Goal: Use online tool/utility: Utilize a website feature to perform a specific function

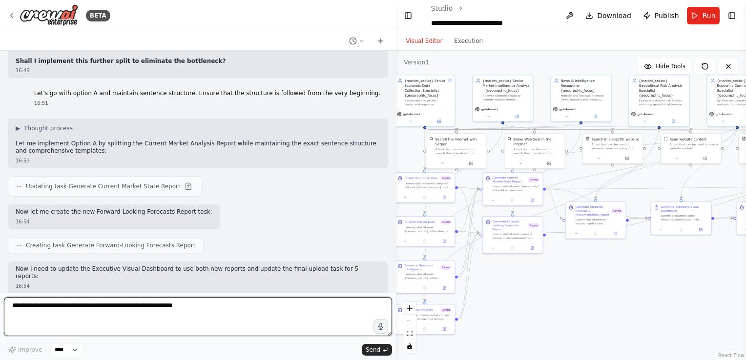
click at [190, 302] on textarea at bounding box center [198, 316] width 388 height 39
click at [188, 311] on textarea at bounding box center [198, 316] width 388 height 39
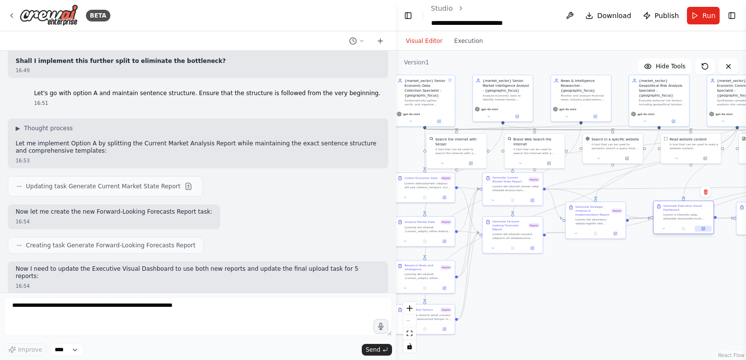
click at [703, 231] on button at bounding box center [702, 229] width 17 height 6
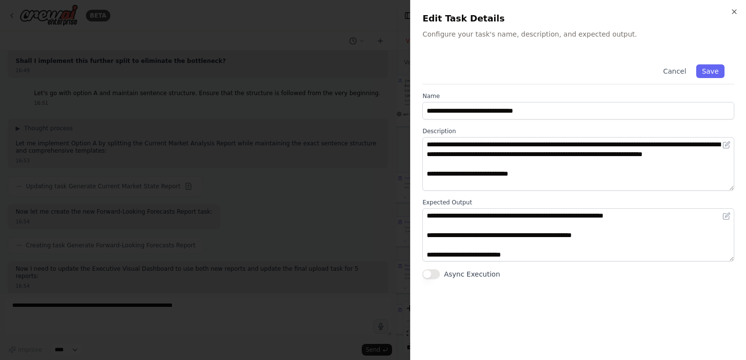
click at [435, 276] on button "Async Execution" at bounding box center [431, 274] width 18 height 10
click at [711, 67] on button "Save" at bounding box center [710, 71] width 28 height 14
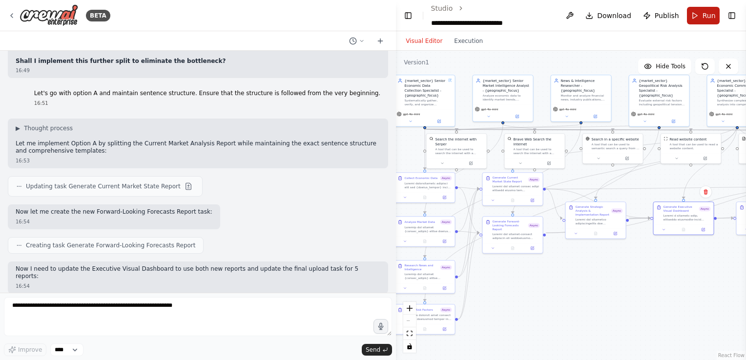
click at [705, 13] on span "Run" at bounding box center [708, 16] width 13 height 10
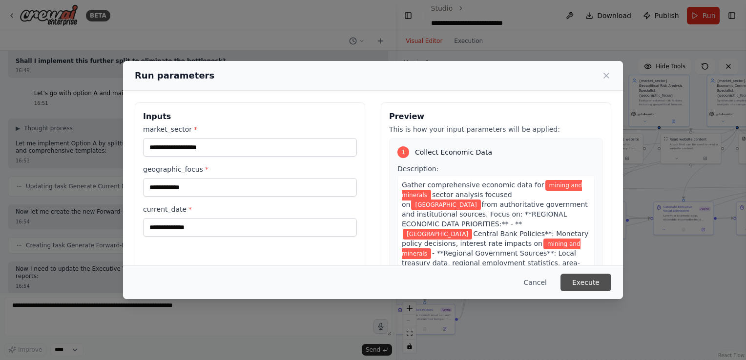
click at [594, 289] on button "Execute" at bounding box center [585, 283] width 51 height 18
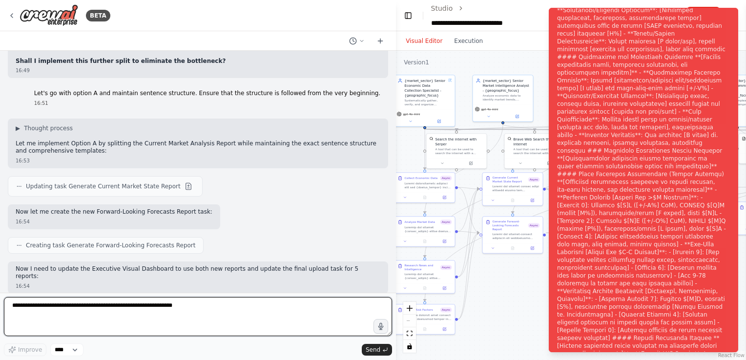
click at [165, 309] on textarea at bounding box center [198, 316] width 388 height 39
type textarea "**********"
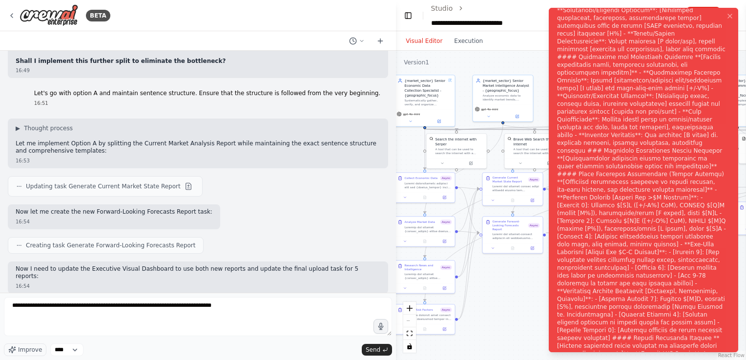
click at [676, 42] on div "Notifications (F8)" at bounding box center [641, 186] width 169 height 2108
click at [691, 102] on ol "Execution Error" at bounding box center [643, 180] width 205 height 360
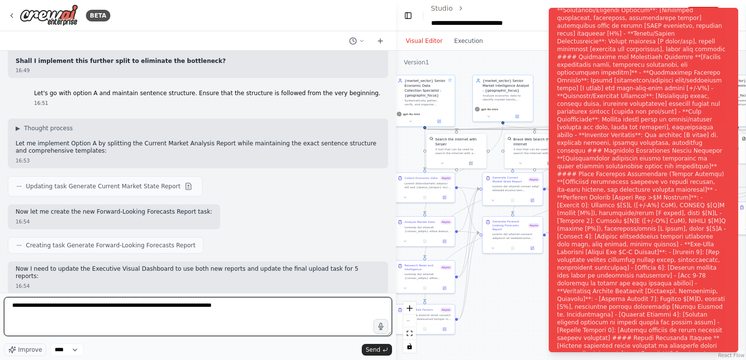
click at [286, 312] on textarea "**********" at bounding box center [198, 316] width 388 height 39
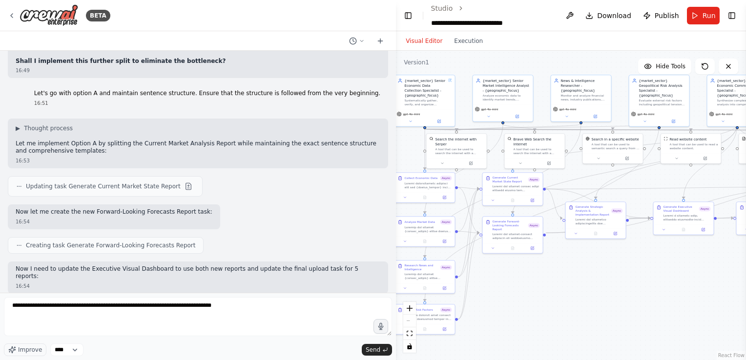
click at [378, 347] on span "Send" at bounding box center [372, 350] width 15 height 8
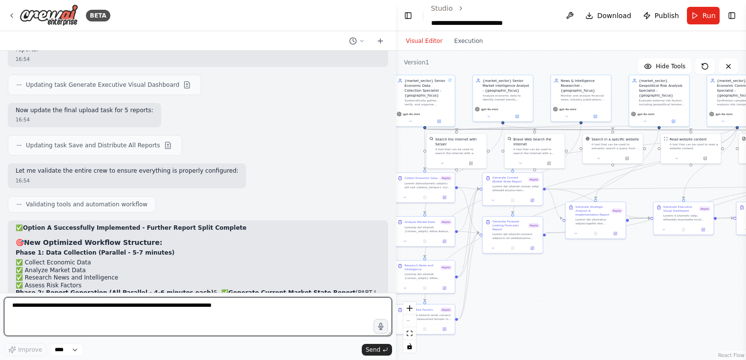
scroll to position [50875, 0]
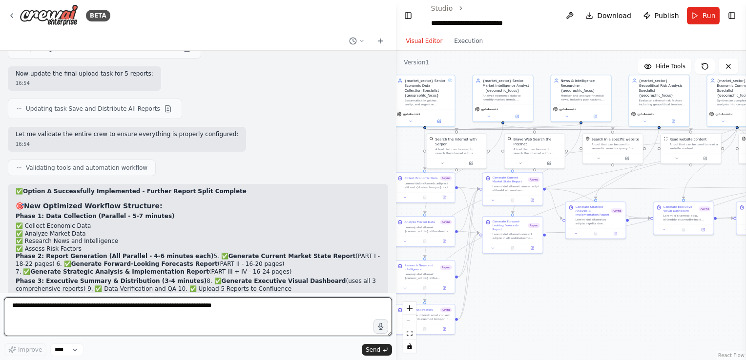
click at [141, 307] on textarea "**********" at bounding box center [198, 316] width 388 height 39
type textarea "**********"
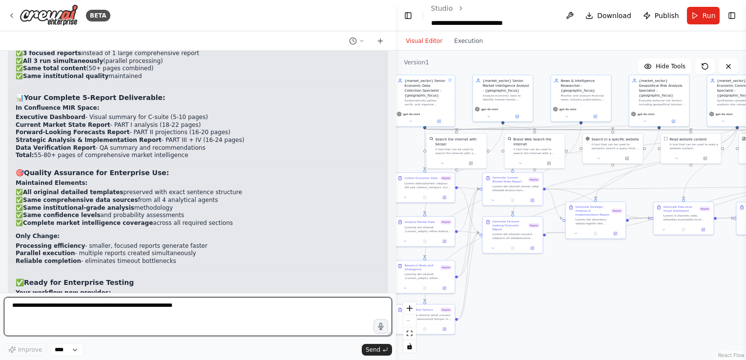
scroll to position [51182, 0]
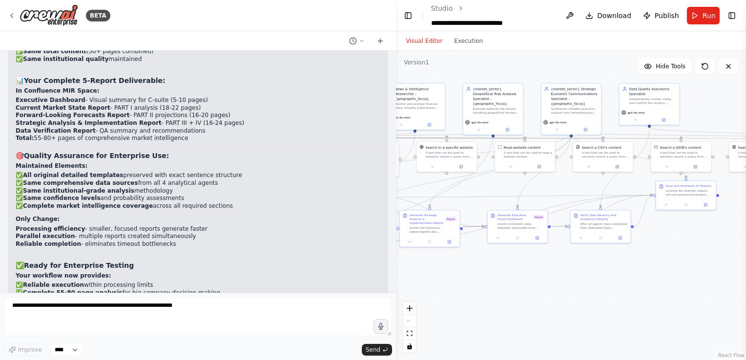
drag, startPoint x: 588, startPoint y: 266, endPoint x: 422, endPoint y: 275, distance: 166.1
click at [422, 275] on div ".deletable-edge-delete-btn { width: 20px; height: 20px; border: 0px solid #ffff…" at bounding box center [571, 205] width 350 height 309
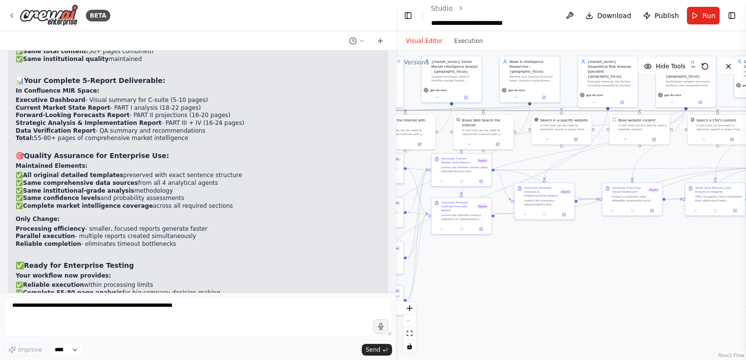
drag, startPoint x: 564, startPoint y: 250, endPoint x: 679, endPoint y: 223, distance: 117.9
click at [679, 223] on div ".deletable-edge-delete-btn { width: 20px; height: 20px; border: 0px solid #ffff…" at bounding box center [571, 205] width 350 height 309
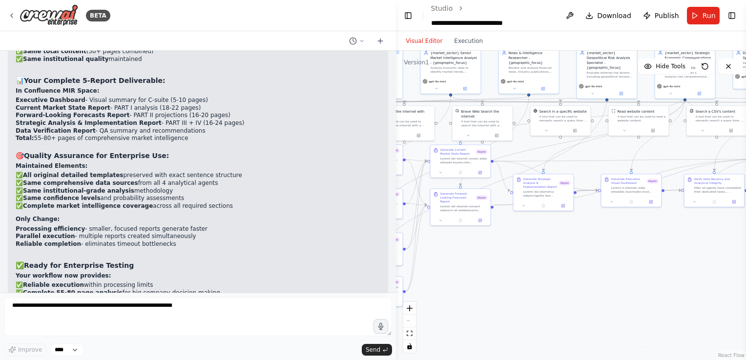
drag, startPoint x: 620, startPoint y: 254, endPoint x: 619, endPoint y: 245, distance: 8.8
click at [619, 245] on div ".deletable-edge-delete-btn { width: 20px; height: 20px; border: 0px solid #ffff…" at bounding box center [571, 205] width 350 height 309
click at [565, 203] on icon at bounding box center [563, 205] width 4 height 4
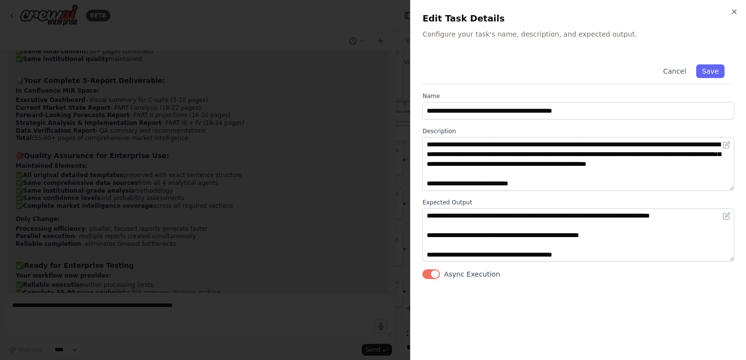
click at [433, 272] on button "Async Execution" at bounding box center [431, 274] width 18 height 10
click at [712, 66] on button "Save" at bounding box center [710, 71] width 28 height 14
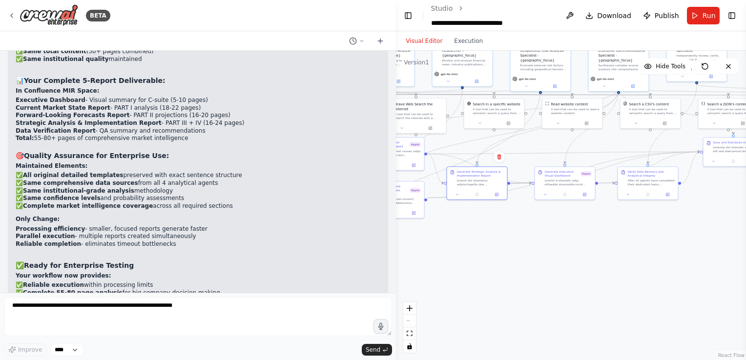
drag, startPoint x: 613, startPoint y: 237, endPoint x: 546, endPoint y: 229, distance: 67.3
click at [546, 229] on div ".deletable-edge-delete-btn { width: 20px; height: 20px; border: 0px solid #ffff…" at bounding box center [571, 205] width 350 height 309
click at [585, 196] on button at bounding box center [583, 194] width 17 height 6
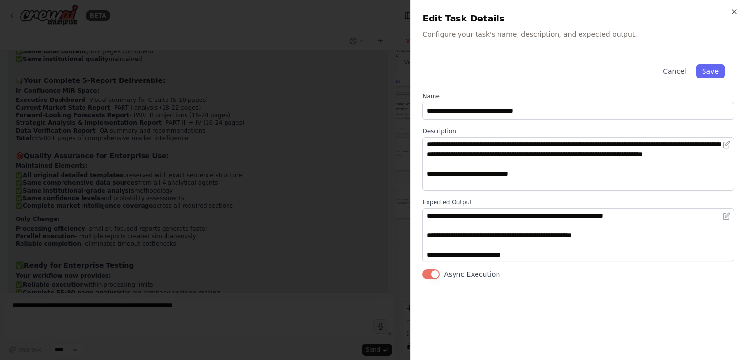
click at [436, 270] on button "Async Execution" at bounding box center [431, 274] width 18 height 10
click at [715, 69] on button "Save" at bounding box center [710, 71] width 28 height 14
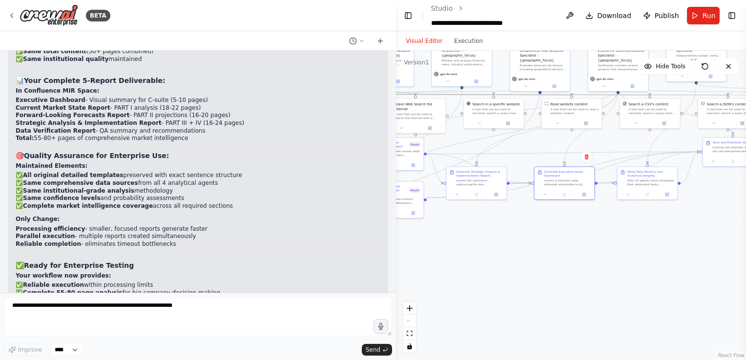
click at [489, 255] on div ".deletable-edge-delete-btn { width: 20px; height: 20px; border: 0px solid #ffff…" at bounding box center [571, 205] width 350 height 309
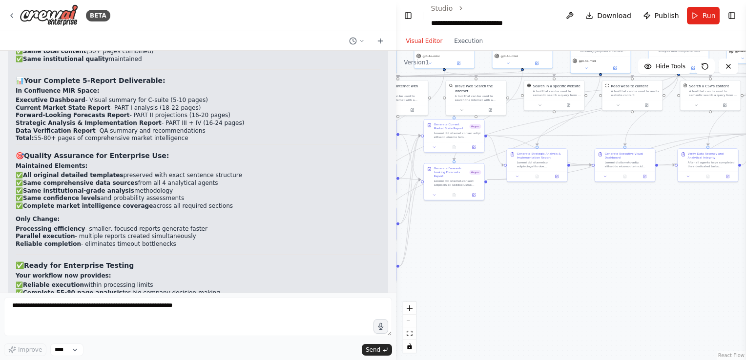
drag, startPoint x: 454, startPoint y: 264, endPoint x: 514, endPoint y: 246, distance: 63.1
click at [514, 246] on div ".deletable-edge-delete-btn { width: 20px; height: 20px; border: 0px solid #ffff…" at bounding box center [571, 205] width 350 height 309
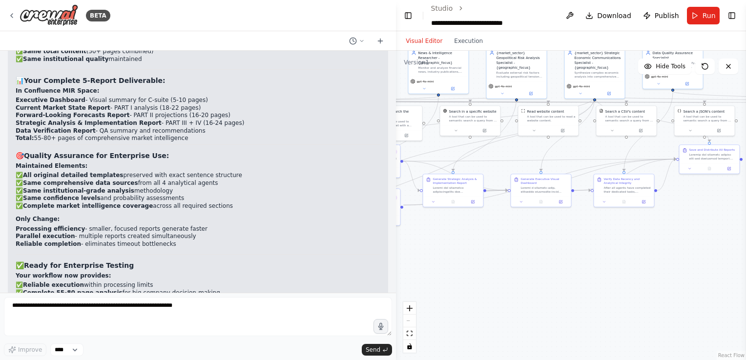
drag, startPoint x: 580, startPoint y: 202, endPoint x: 496, endPoint y: 227, distance: 87.7
click at [496, 227] on div ".deletable-edge-delete-btn { width: 20px; height: 20px; border: 0px solid #ffff…" at bounding box center [571, 205] width 350 height 309
click at [695, 11] on button "Run" at bounding box center [703, 16] width 33 height 18
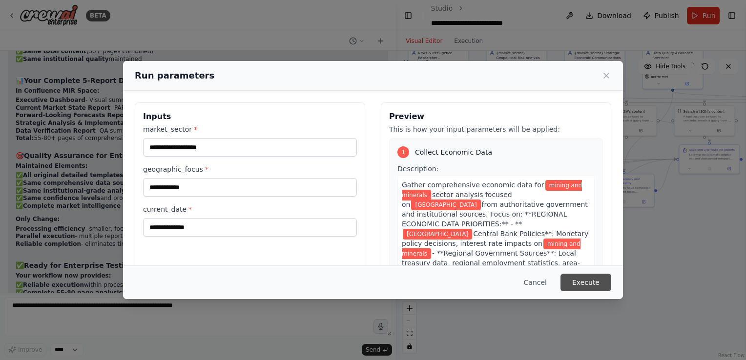
click at [572, 277] on button "Execute" at bounding box center [585, 283] width 51 height 18
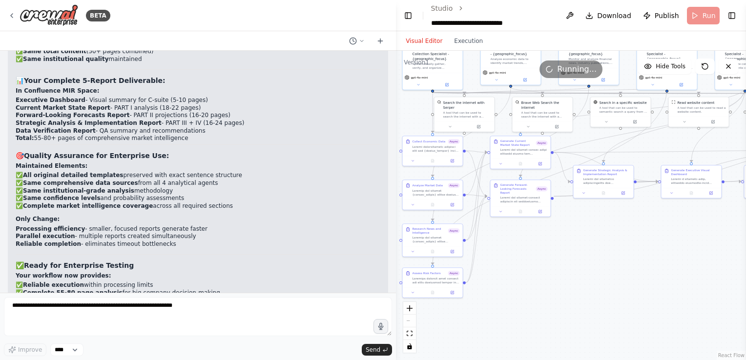
drag, startPoint x: 546, startPoint y: 254, endPoint x: 696, endPoint y: 245, distance: 150.6
click at [696, 245] on div ".deletable-edge-delete-btn { width: 20px; height: 20px; border: 0px solid #ffff…" at bounding box center [571, 205] width 350 height 309
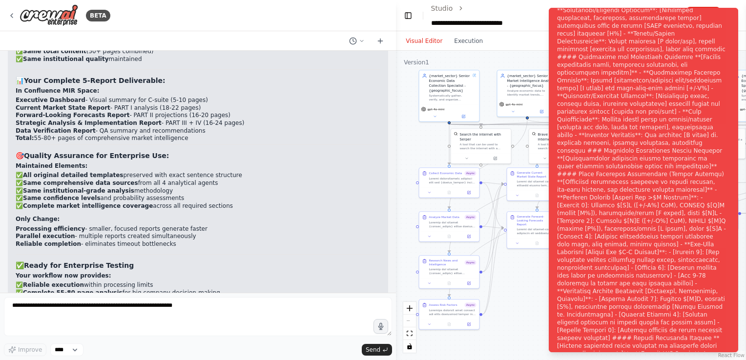
drag, startPoint x: 631, startPoint y: 259, endPoint x: 648, endPoint y: 291, distance: 35.8
click at [648, 291] on div "BETA Create an AI-powered system that generates comprehensive monthly market re…" at bounding box center [373, 180] width 746 height 360
drag, startPoint x: 556, startPoint y: 12, endPoint x: 521, endPoint y: 112, distance: 106.2
click at [557, 112] on div "Notifications (F8)" at bounding box center [641, 186] width 169 height 2108
click at [699, 8] on div "Notifications (F8)" at bounding box center [641, 186] width 169 height 2108
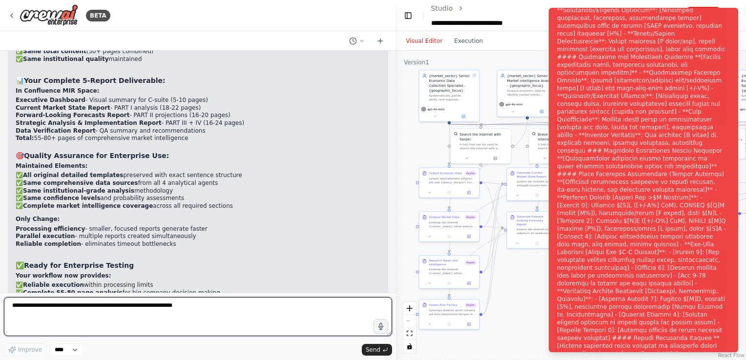
click at [99, 305] on textarea at bounding box center [198, 316] width 388 height 39
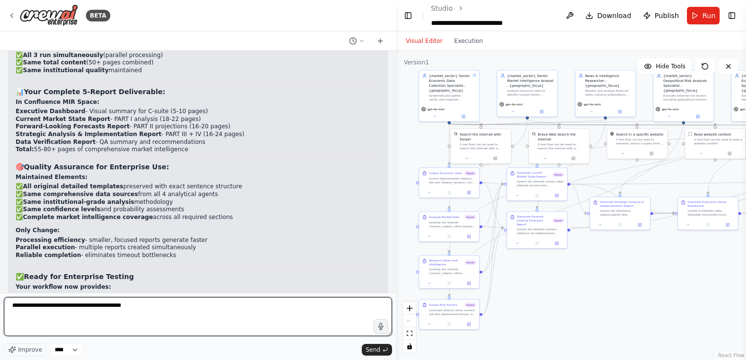
scroll to position [51172, 0]
paste textarea "**********"
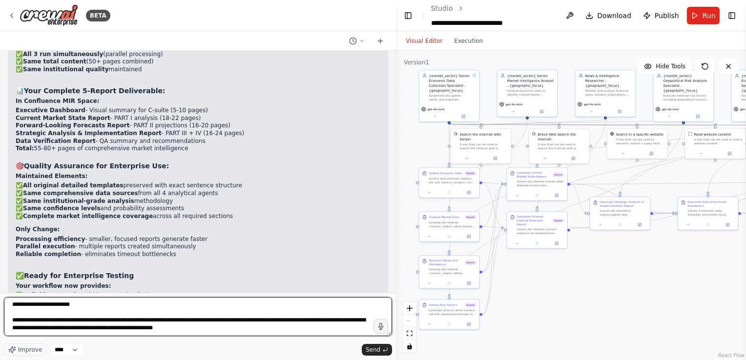
scroll to position [235, 0]
type textarea "**********"
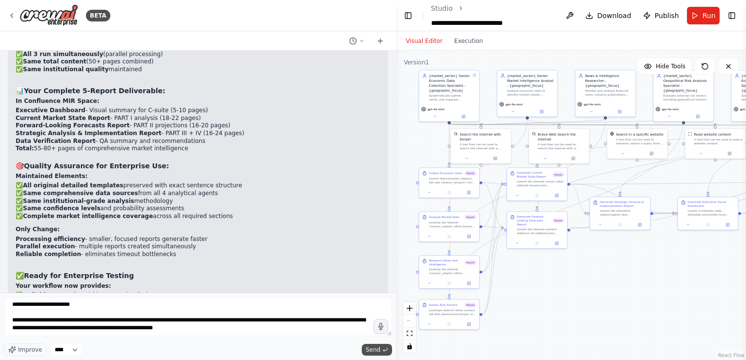
click at [370, 348] on span "Send" at bounding box center [372, 350] width 15 height 8
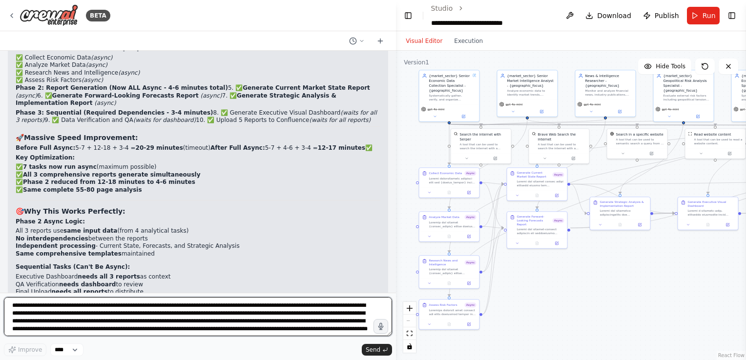
scroll to position [51564, 0]
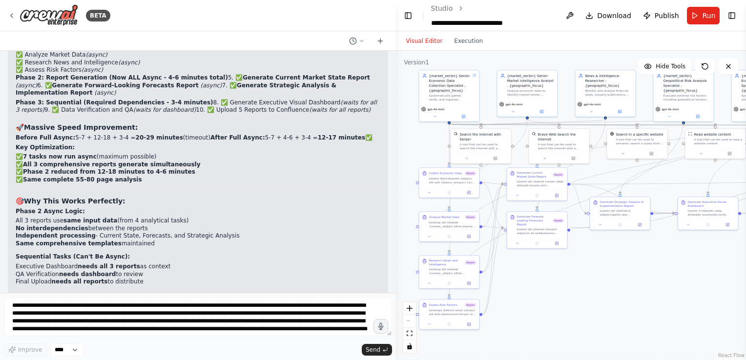
click at [150, 293] on div "Create an AI-powered system that generates comprehensive monthly market reports…" at bounding box center [198, 172] width 396 height 242
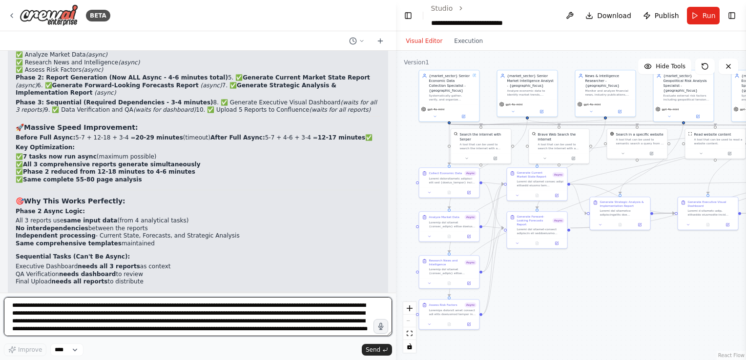
click at [150, 303] on textarea at bounding box center [198, 316] width 388 height 39
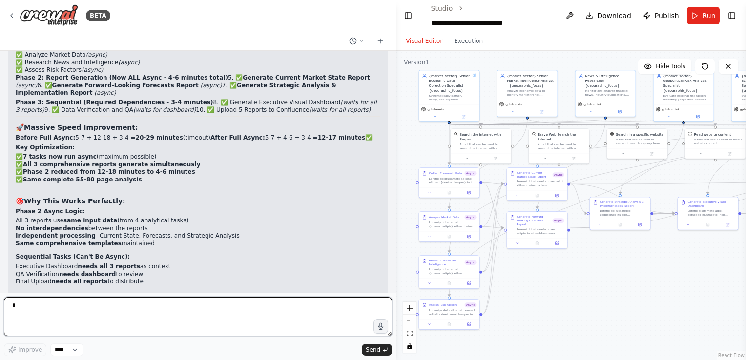
type textarea "**"
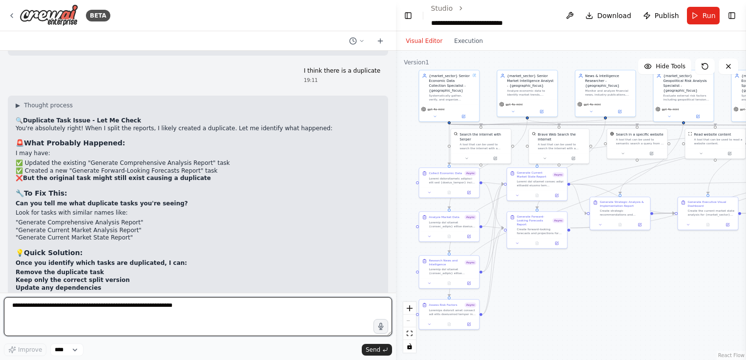
scroll to position [52181, 0]
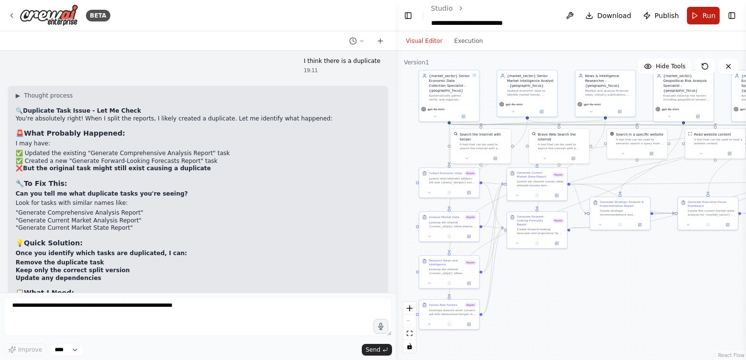
click at [704, 21] on button "Run" at bounding box center [703, 16] width 33 height 18
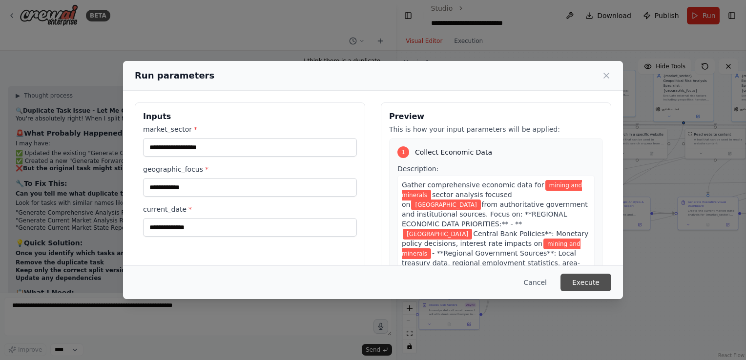
click at [587, 274] on button "Execute" at bounding box center [585, 283] width 51 height 18
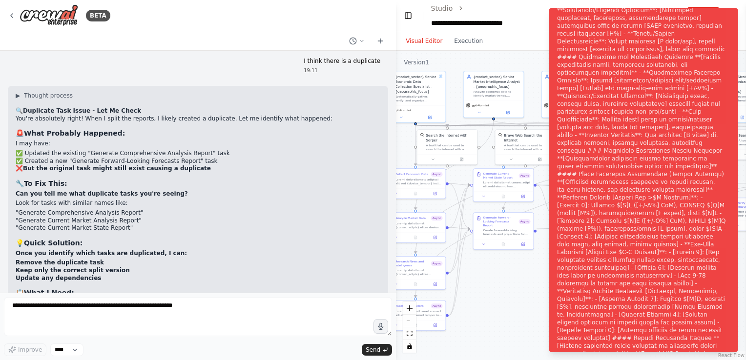
drag, startPoint x: 551, startPoint y: 290, endPoint x: 518, endPoint y: 292, distance: 33.7
click at [518, 292] on div ".deletable-edge-delete-btn { width: 20px; height: 20px; border: 0px solid #ffff…" at bounding box center [571, 205] width 350 height 309
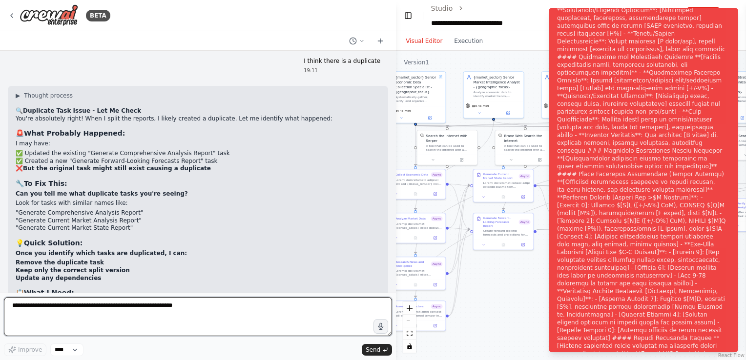
click at [268, 310] on textarea at bounding box center [198, 316] width 388 height 39
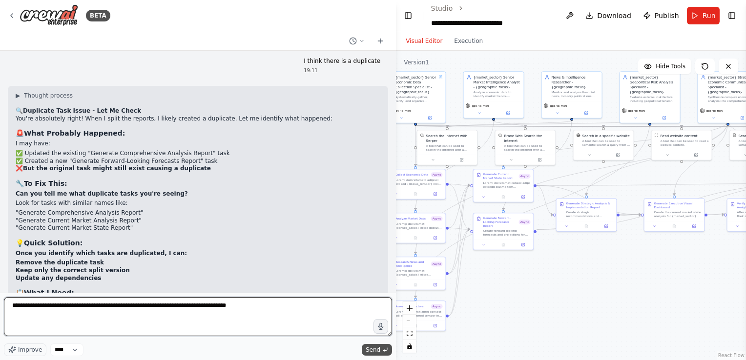
type textarea "**********"
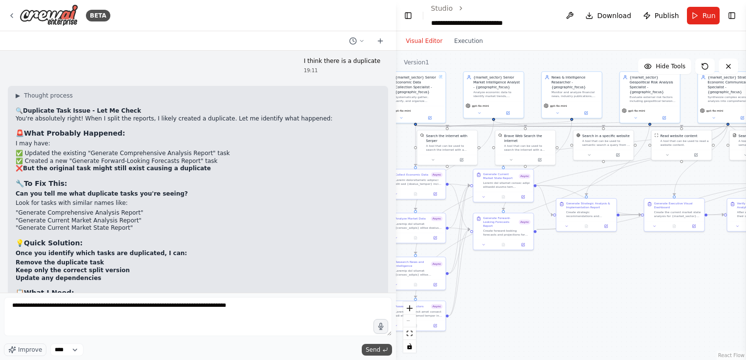
click at [371, 350] on span "Send" at bounding box center [372, 350] width 15 height 8
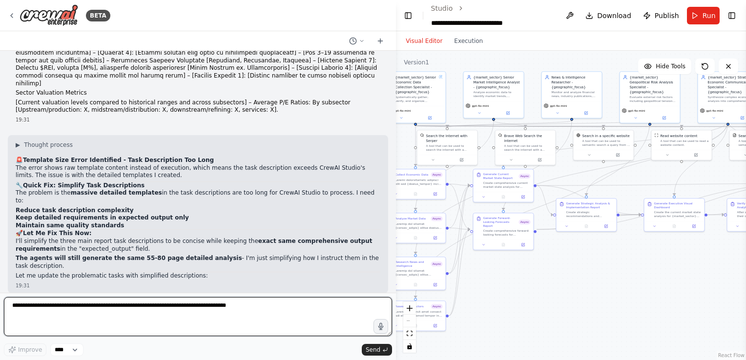
scroll to position [52664, 0]
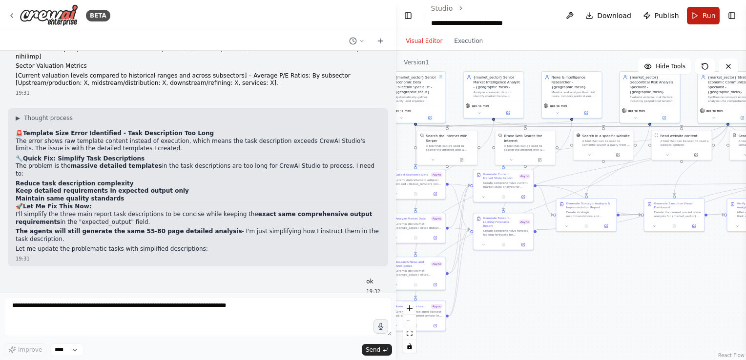
click at [697, 19] on button "Run" at bounding box center [703, 16] width 33 height 18
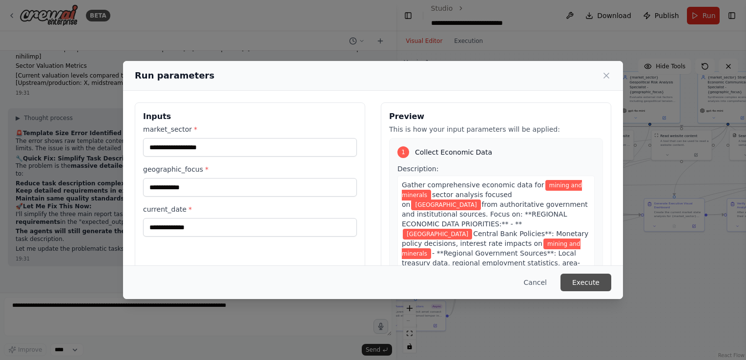
click at [605, 288] on button "Execute" at bounding box center [585, 283] width 51 height 18
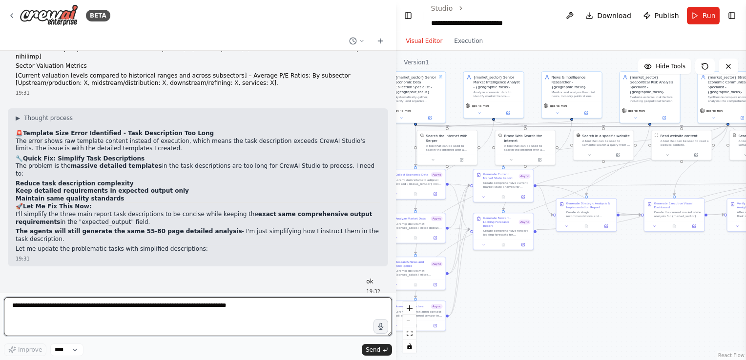
click at [220, 303] on textarea "**********" at bounding box center [198, 316] width 388 height 39
paste textarea "**********"
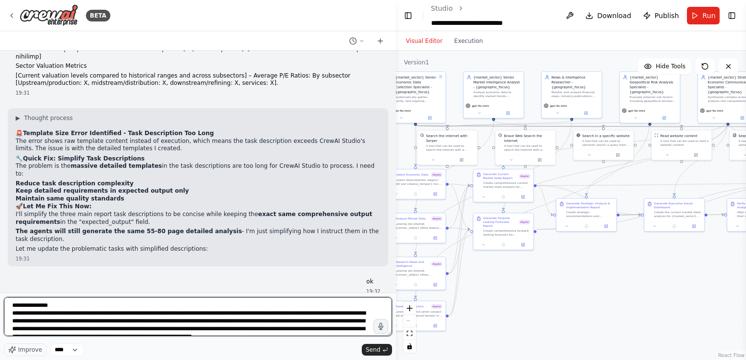
scroll to position [28, 0]
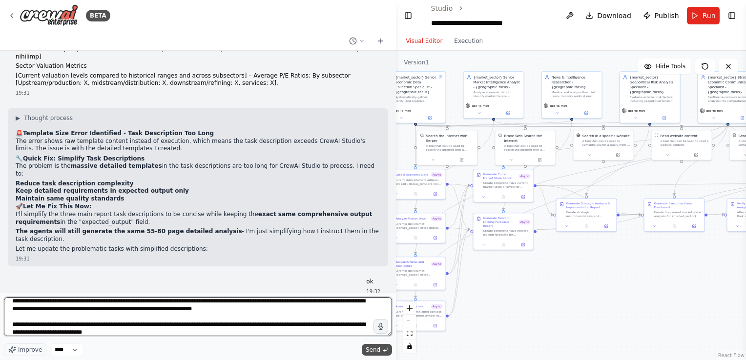
type textarea "**********"
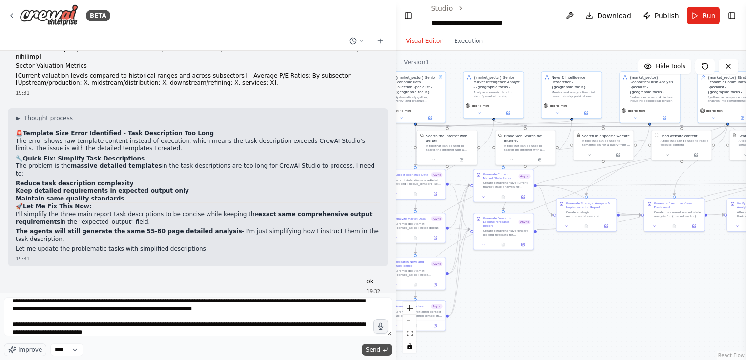
click at [375, 351] on span "Send" at bounding box center [372, 350] width 15 height 8
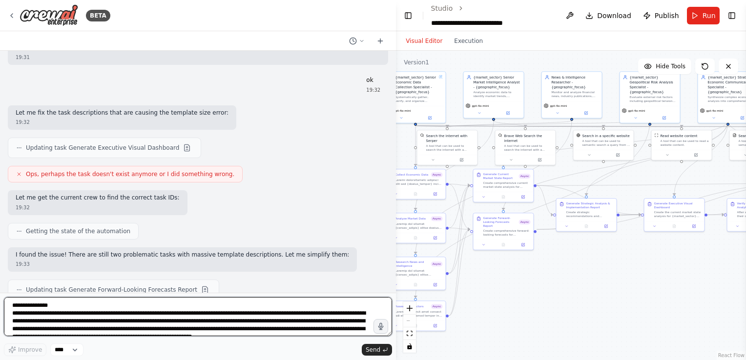
scroll to position [52874, 0]
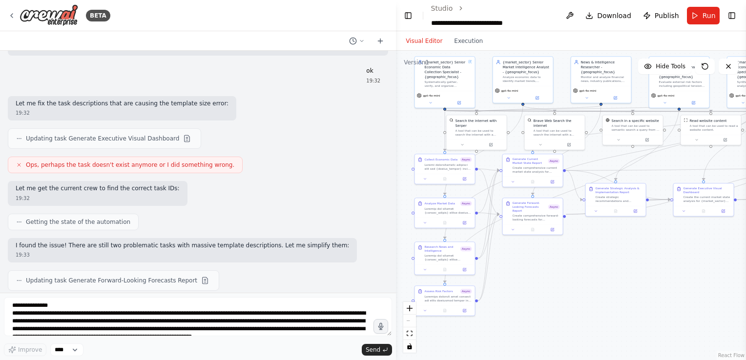
drag, startPoint x: 547, startPoint y: 261, endPoint x: 576, endPoint y: 246, distance: 33.0
click at [576, 246] on div ".deletable-edge-delete-btn { width: 20px; height: 20px; border: 0px solid #ffff…" at bounding box center [571, 205] width 350 height 309
click at [556, 181] on button at bounding box center [552, 181] width 17 height 6
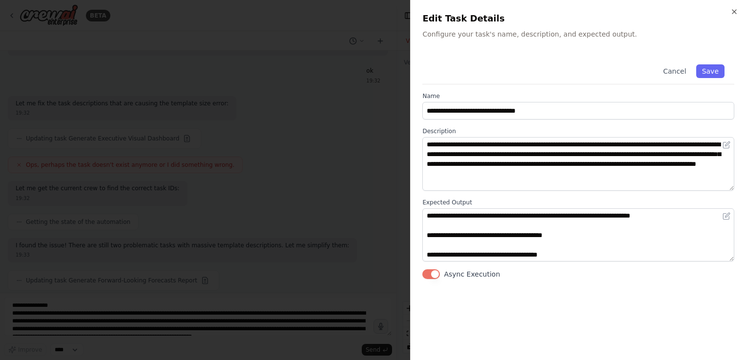
click at [435, 273] on button "Async Execution" at bounding box center [431, 274] width 18 height 10
click at [715, 72] on button "Save" at bounding box center [710, 71] width 28 height 14
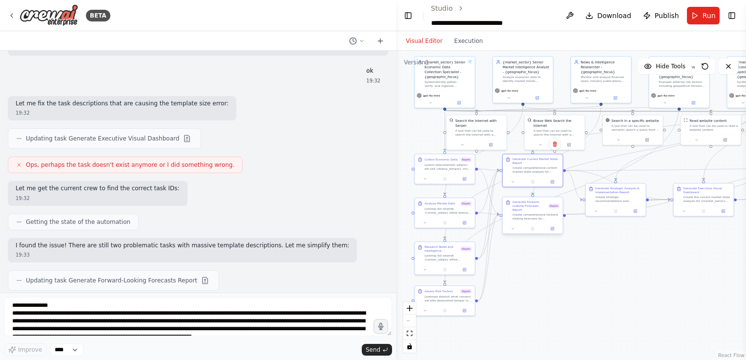
click at [554, 227] on button at bounding box center [552, 229] width 17 height 6
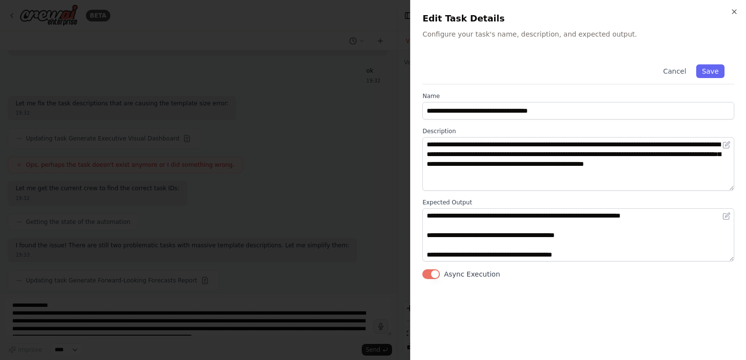
click at [433, 276] on button "Async Execution" at bounding box center [431, 274] width 18 height 10
click at [719, 69] on button "Save" at bounding box center [710, 71] width 28 height 14
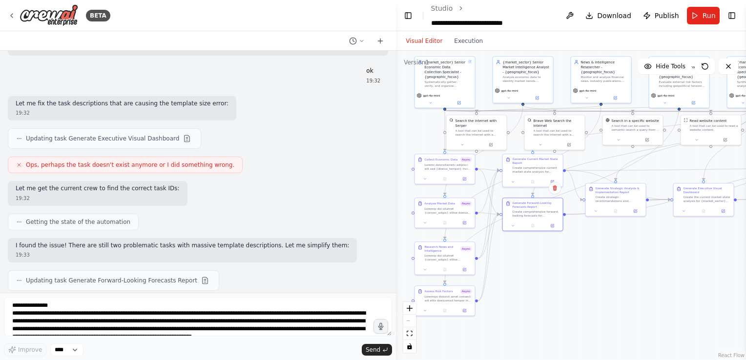
click at [526, 266] on div ".deletable-edge-delete-btn { width: 20px; height: 20px; border: 0px solid #ffff…" at bounding box center [571, 205] width 350 height 309
click at [699, 17] on button "Run" at bounding box center [703, 16] width 33 height 18
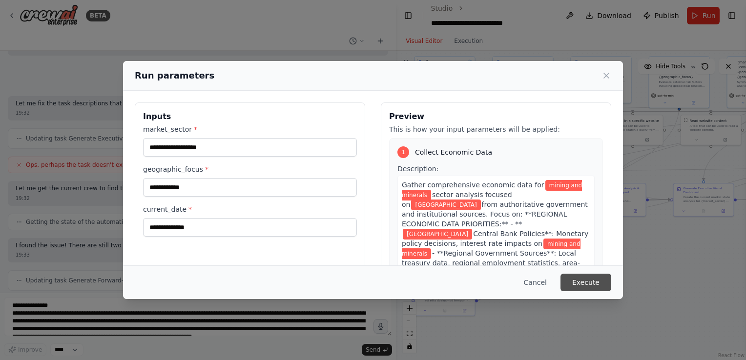
click at [582, 280] on button "Execute" at bounding box center [585, 283] width 51 height 18
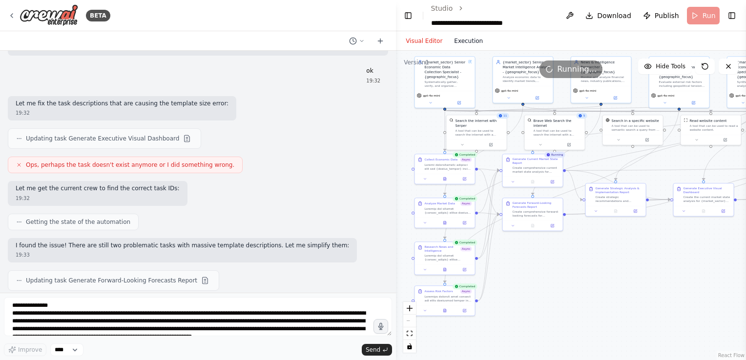
click at [457, 40] on button "Execution" at bounding box center [468, 41] width 41 height 12
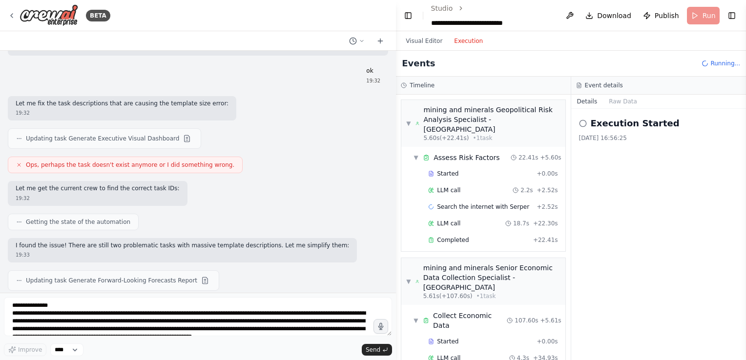
scroll to position [1219, 0]
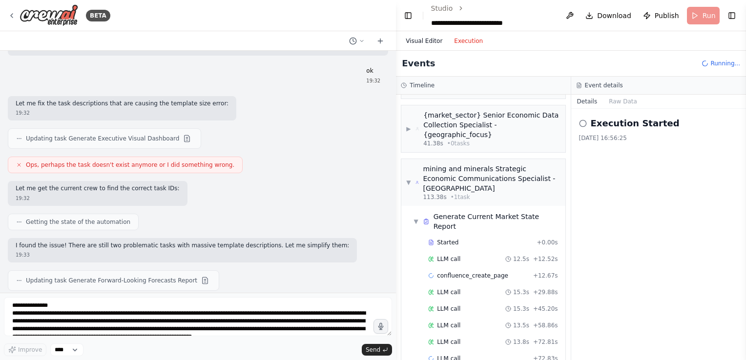
click at [434, 39] on button "Visual Editor" at bounding box center [424, 41] width 48 height 12
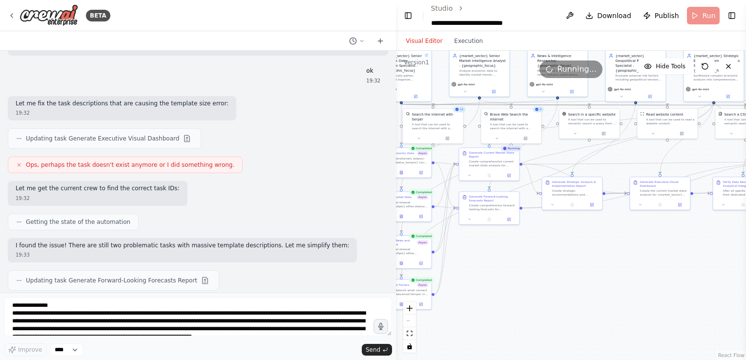
drag, startPoint x: 588, startPoint y: 249, endPoint x: 544, endPoint y: 243, distance: 43.9
click at [544, 243] on div ".deletable-edge-delete-btn { width: 20px; height: 20px; border: 0px solid #ffff…" at bounding box center [571, 205] width 350 height 309
click at [468, 44] on button "Execution" at bounding box center [468, 41] width 41 height 12
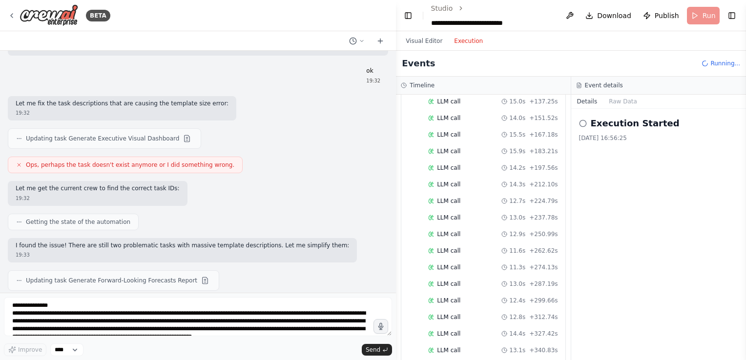
scroll to position [1531, 0]
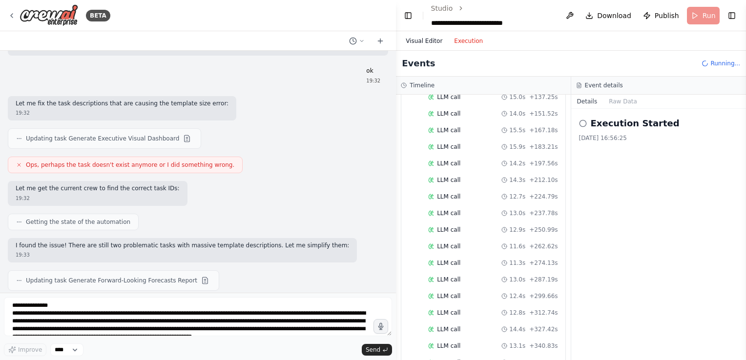
click at [418, 43] on button "Visual Editor" at bounding box center [424, 41] width 48 height 12
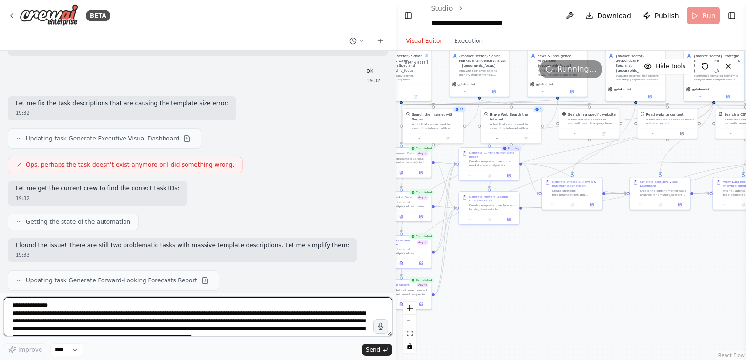
click at [251, 311] on textarea "**********" at bounding box center [198, 316] width 388 height 39
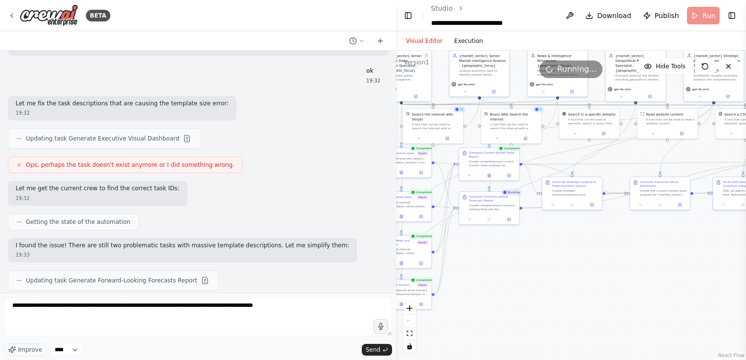
click at [466, 39] on button "Execution" at bounding box center [468, 41] width 41 height 12
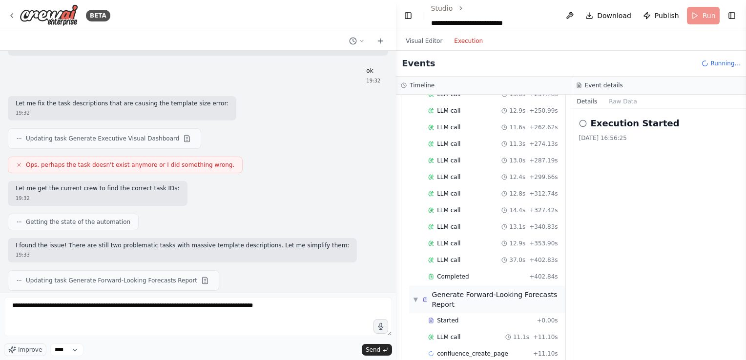
scroll to position [1666, 0]
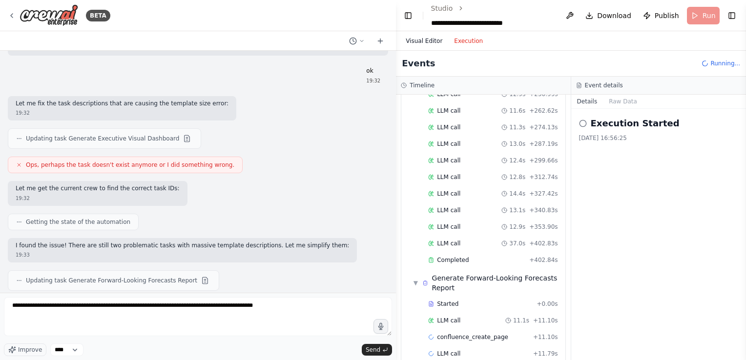
click at [428, 39] on button "Visual Editor" at bounding box center [424, 41] width 48 height 12
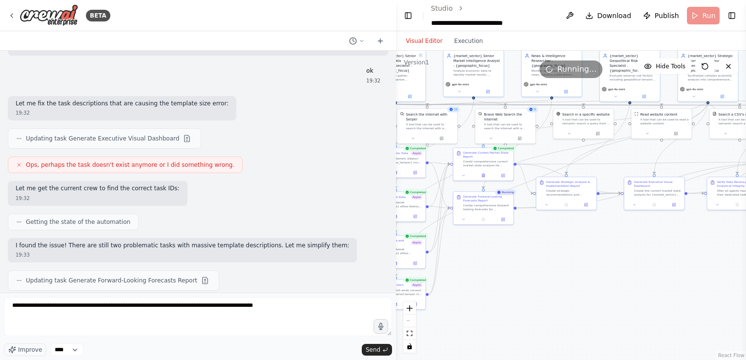
drag, startPoint x: 580, startPoint y: 284, endPoint x: 573, endPoint y: 284, distance: 6.8
click at [573, 284] on div ".deletable-edge-delete-btn { width: 20px; height: 20px; border: 0px solid #ffff…" at bounding box center [571, 205] width 350 height 309
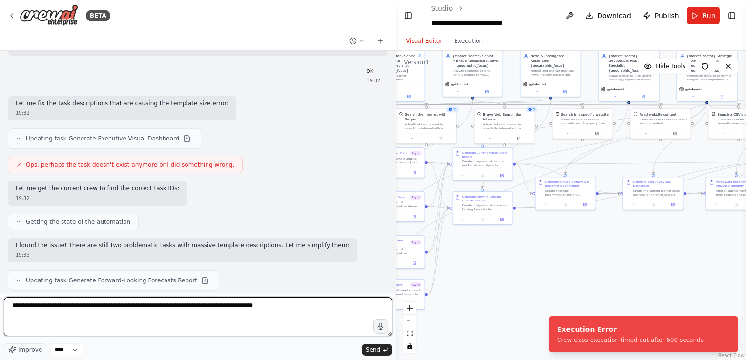
click at [283, 308] on textarea "**********" at bounding box center [198, 316] width 388 height 39
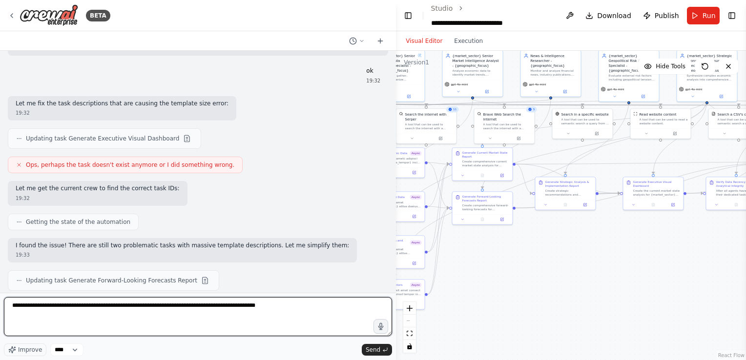
type textarea "**********"
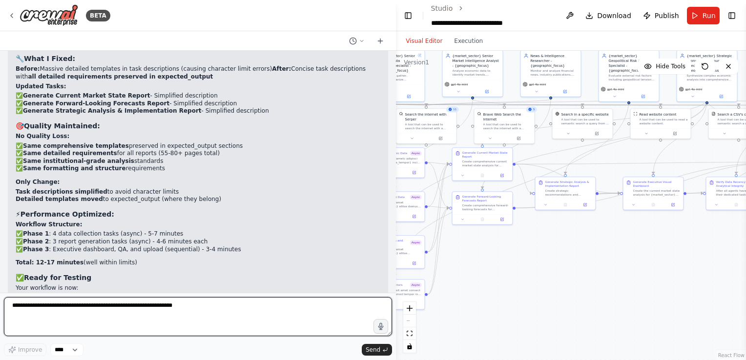
scroll to position [53198, 0]
click at [163, 304] on textarea at bounding box center [198, 316] width 388 height 39
type textarea "**********"
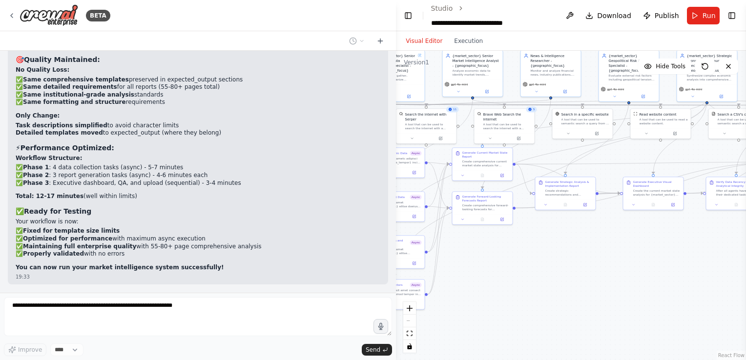
scroll to position [53263, 0]
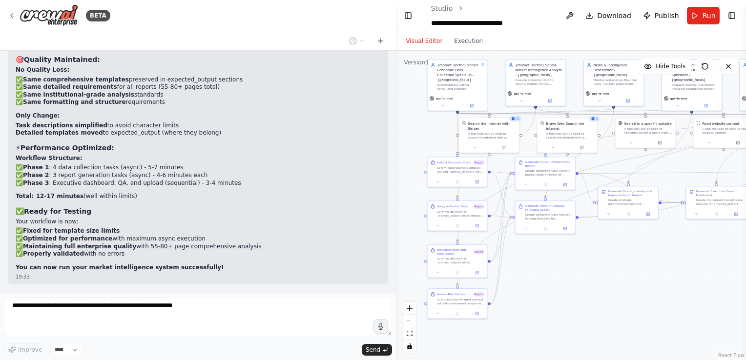
drag, startPoint x: 467, startPoint y: 279, endPoint x: 528, endPoint y: 288, distance: 61.2
click at [528, 288] on div ".deletable-edge-delete-btn { width: 20px; height: 20px; border: 0px solid #ffff…" at bounding box center [571, 205] width 350 height 309
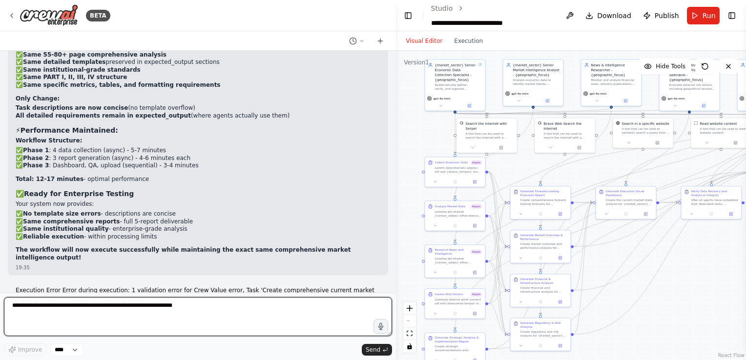
scroll to position [53762, 0]
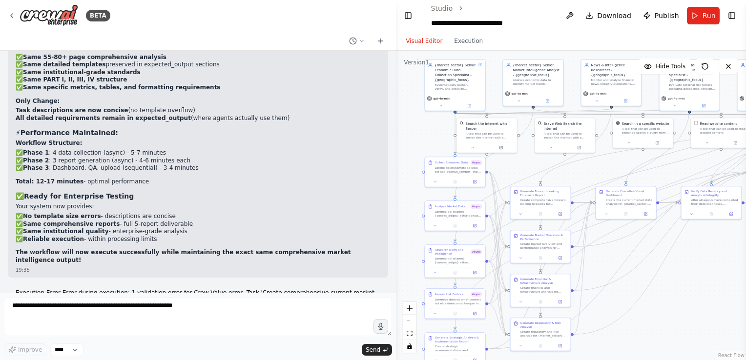
click at [692, 24] on header "**********" at bounding box center [571, 15] width 350 height 31
click at [701, 14] on button "Run" at bounding box center [703, 16] width 33 height 18
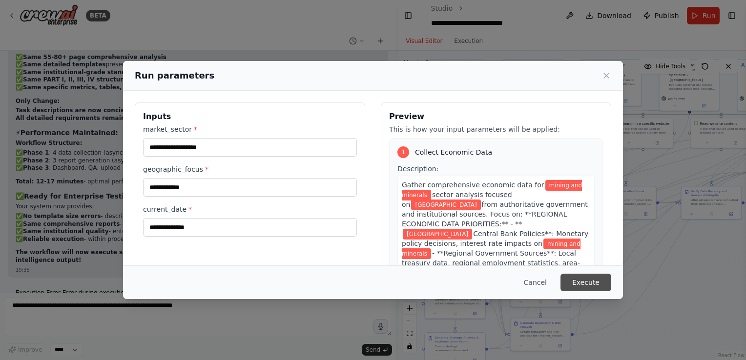
click at [585, 280] on button "Execute" at bounding box center [585, 283] width 51 height 18
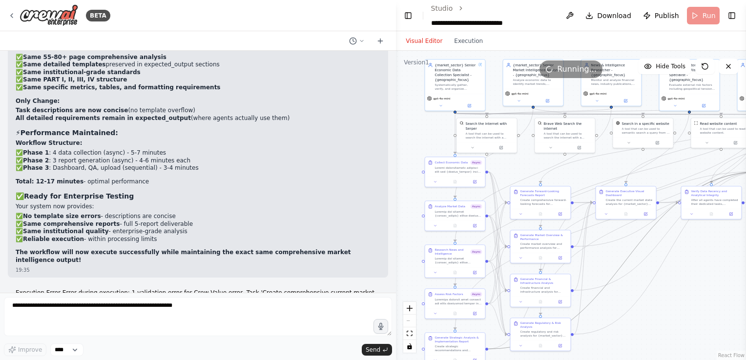
drag, startPoint x: 601, startPoint y: 290, endPoint x: 582, endPoint y: 256, distance: 39.8
click at [400, 35] on div ".deletable-edge-delete-btn { width: 20px; height: 20px; border: 0px solid #ffff…" at bounding box center [400, 35] width 0 height 0
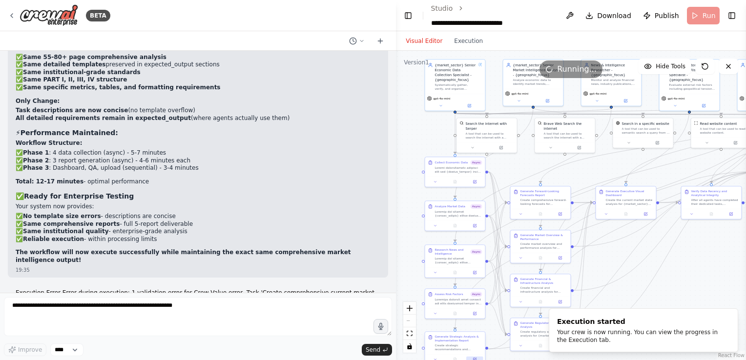
click at [474, 358] on icon at bounding box center [475, 360] width 4 height 4
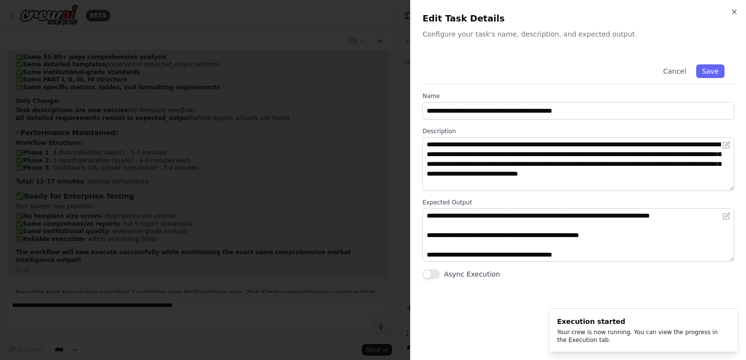
click at [433, 274] on button "Async Execution" at bounding box center [431, 274] width 18 height 10
click at [716, 66] on button "Save" at bounding box center [710, 71] width 28 height 14
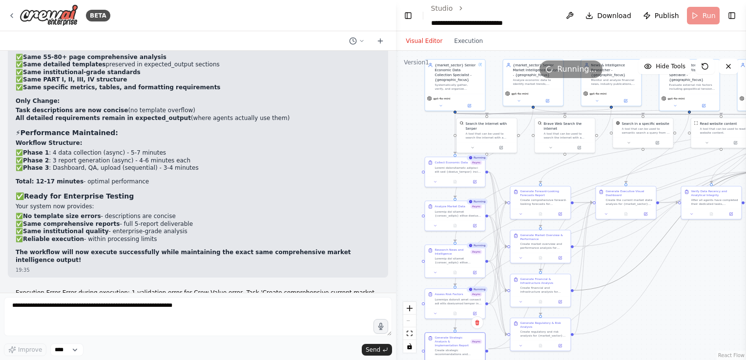
click at [622, 277] on icon "Edge from 0ecc34a7-116d-441c-886e-6cf6ca407a9a to 7a55553e-124e-4c89-8474-55872…" at bounding box center [668, 230] width 190 height 119
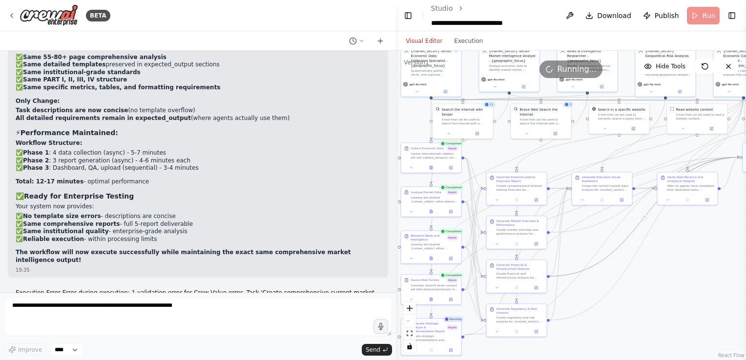
drag, startPoint x: 678, startPoint y: 285, endPoint x: 654, endPoint y: 271, distance: 27.8
click at [654, 271] on div ".deletable-edge-delete-btn { width: 20px; height: 20px; border: 0px solid #ffff…" at bounding box center [571, 205] width 350 height 309
click at [453, 41] on button "Execution" at bounding box center [468, 41] width 41 height 12
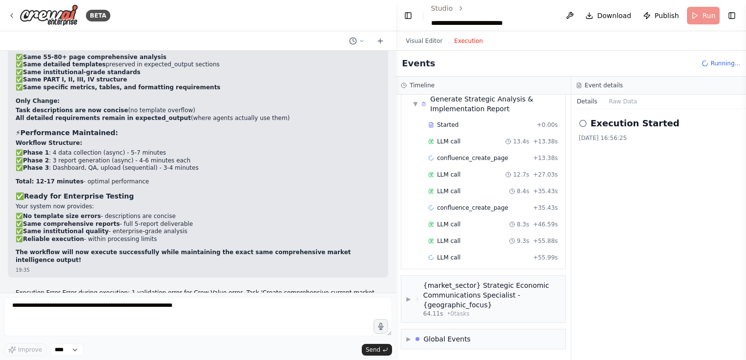
scroll to position [1213, 0]
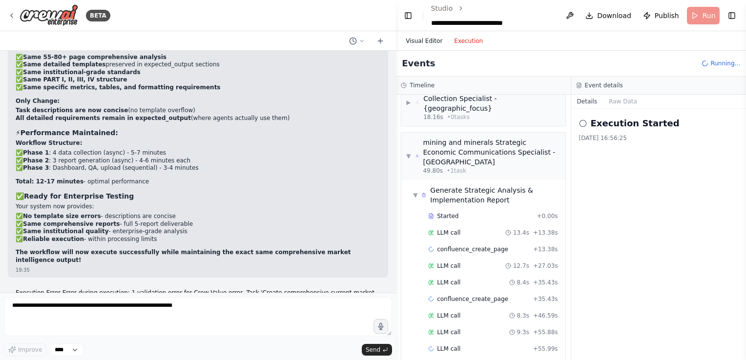
click at [432, 40] on button "Visual Editor" at bounding box center [424, 41] width 48 height 12
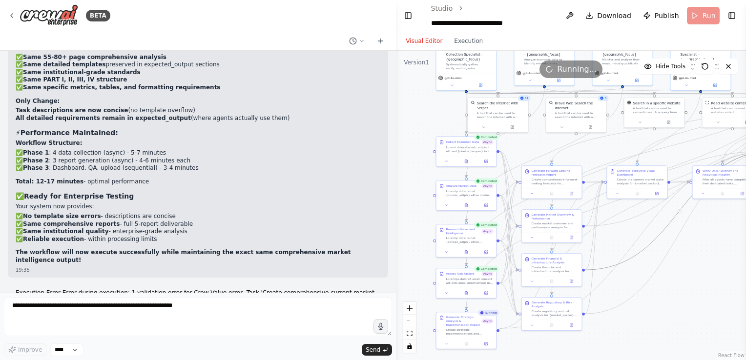
drag, startPoint x: 599, startPoint y: 271, endPoint x: 634, endPoint y: 264, distance: 35.7
click at [634, 264] on div ".deletable-edge-delete-btn { width: 20px; height: 20px; border: 0px solid #ffff…" at bounding box center [571, 205] width 350 height 309
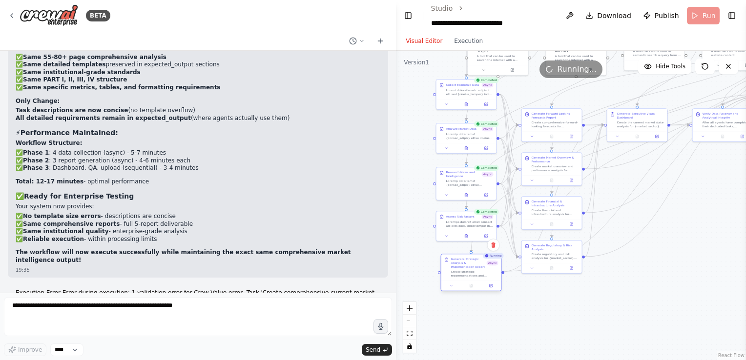
drag, startPoint x: 467, startPoint y: 325, endPoint x: 481, endPoint y: 268, distance: 58.1
click at [481, 270] on div "Create strategic recommendations and implementation guidance for {market_sector…" at bounding box center [474, 274] width 47 height 8
click at [486, 281] on div at bounding box center [471, 286] width 60 height 10
click at [525, 299] on div ".deletable-edge-delete-btn { width: 20px; height: 20px; border: 0px solid #ffff…" at bounding box center [571, 205] width 350 height 309
click at [494, 284] on button at bounding box center [490, 286] width 17 height 6
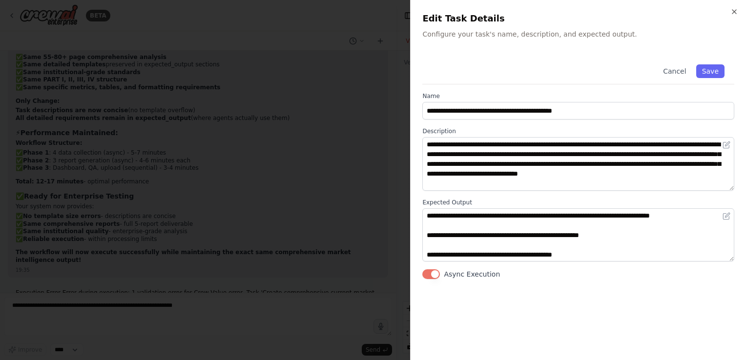
click at [436, 273] on button "Async Execution" at bounding box center [431, 274] width 18 height 10
click at [708, 73] on button "Save" at bounding box center [710, 71] width 28 height 14
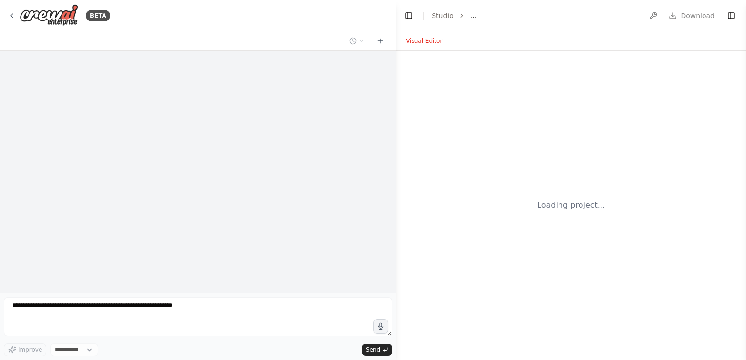
select select "****"
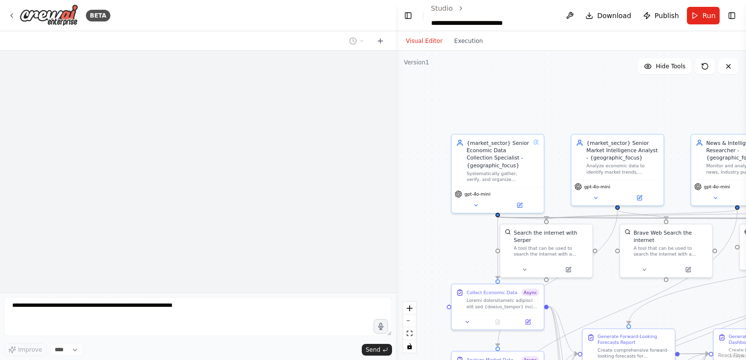
drag, startPoint x: 471, startPoint y: 247, endPoint x: 372, endPoint y: 33, distance: 235.4
drag, startPoint x: 372, startPoint y: 33, endPoint x: 519, endPoint y: 68, distance: 150.9
click at [620, 295] on div ".deletable-edge-delete-btn { width: 20px; height: 20px; border: 0px solid #ffff…" at bounding box center [571, 205] width 350 height 309
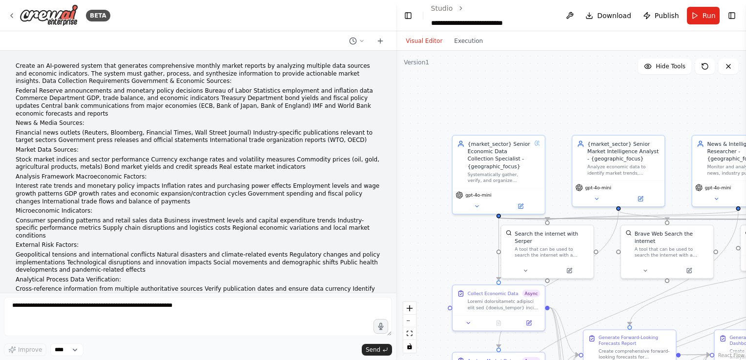
drag, startPoint x: 519, startPoint y: 68, endPoint x: 478, endPoint y: 99, distance: 50.6
click at [478, 99] on div ".deletable-edge-delete-btn { width: 20px; height: 20px; border: 0px solid #ffff…" at bounding box center [571, 205] width 350 height 309
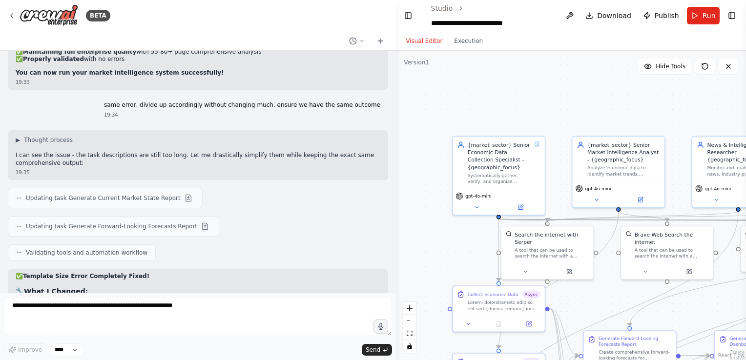
drag, startPoint x: 478, startPoint y: 99, endPoint x: 429, endPoint y: -27, distance: 134.7
drag, startPoint x: 429, startPoint y: -27, endPoint x: 615, endPoint y: 316, distance: 390.0
drag, startPoint x: 615, startPoint y: 316, endPoint x: 478, endPoint y: 265, distance: 146.7
click at [478, 265] on div ".deletable-edge-delete-btn { width: 20px; height: 20px; border: 0px solid #ffff…" at bounding box center [571, 205] width 350 height 309
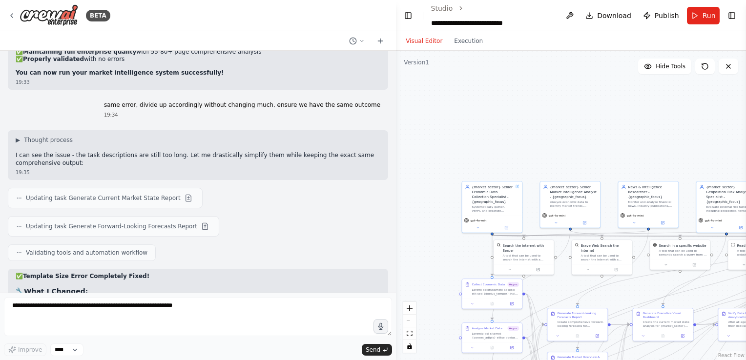
click at [407, 322] on div "React Flow controls" at bounding box center [409, 327] width 13 height 51
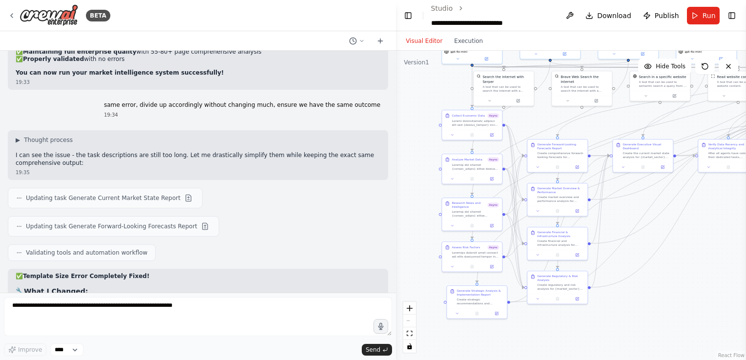
drag, startPoint x: 433, startPoint y: 290, endPoint x: 413, endPoint y: 121, distance: 170.0
click at [413, 121] on div ".deletable-edge-delete-btn { width: 20px; height: 20px; border: 0px solid #ffff…" at bounding box center [571, 205] width 350 height 309
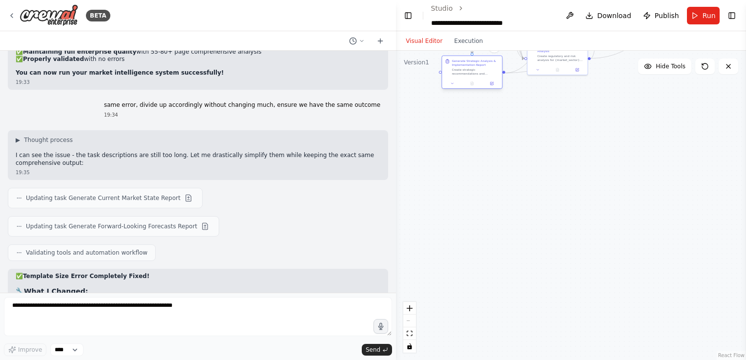
drag, startPoint x: 472, startPoint y: 299, endPoint x: 473, endPoint y: 71, distance: 227.9
click at [473, 71] on div "Create strategic recommendations and implementation guidance for {market_sector…" at bounding box center [475, 72] width 47 height 8
click at [698, 17] on button "Run" at bounding box center [703, 16] width 33 height 18
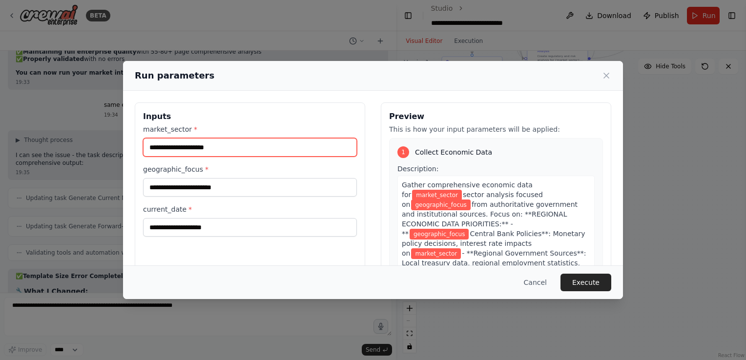
click at [320, 143] on input "market_sector *" at bounding box center [250, 147] width 214 height 19
type input "**********"
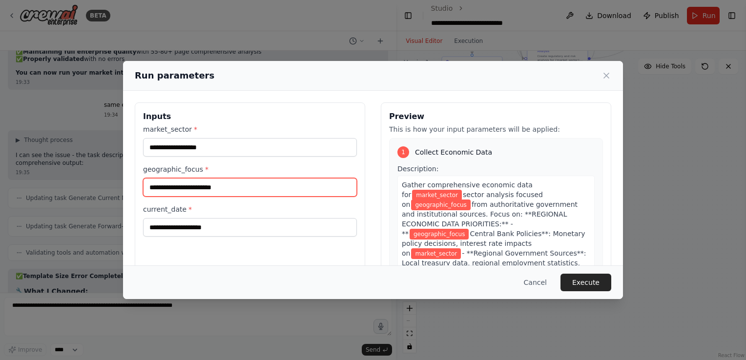
type input "**********"
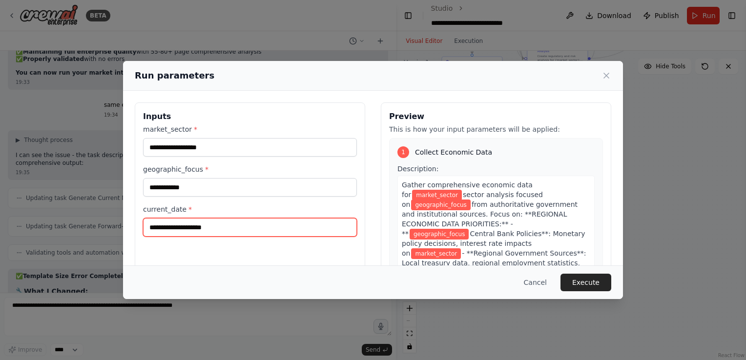
type input "**********"
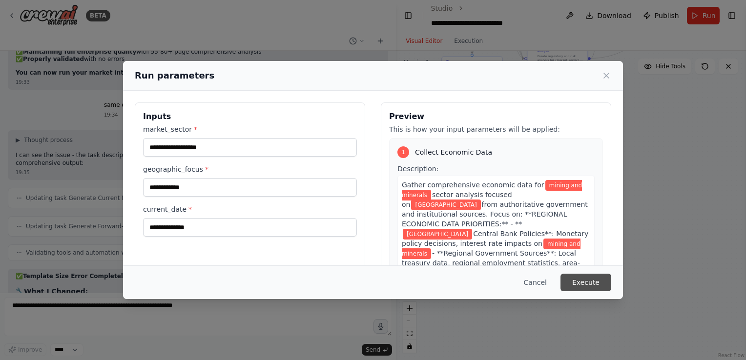
click at [605, 285] on button "Execute" at bounding box center [585, 283] width 51 height 18
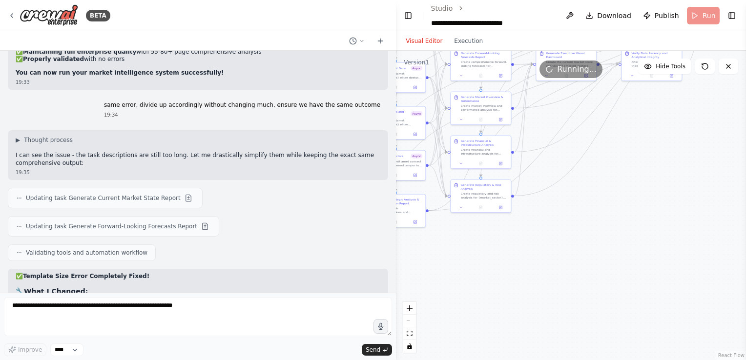
drag, startPoint x: 604, startPoint y: 247, endPoint x: 527, endPoint y: 385, distance: 157.5
click at [527, 360] on html "BETA Create an AI-powered system that generates comprehensive monthly market re…" at bounding box center [373, 180] width 746 height 360
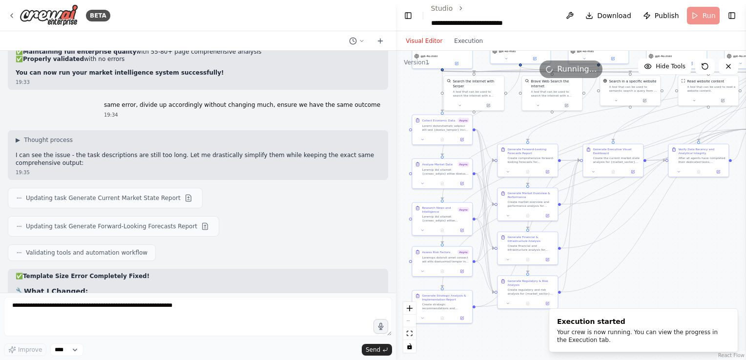
drag, startPoint x: 522, startPoint y: 255, endPoint x: 569, endPoint y: 351, distance: 106.9
click at [569, 351] on div "BETA Create an AI-powered system that generates comprehensive monthly market re…" at bounding box center [373, 180] width 746 height 360
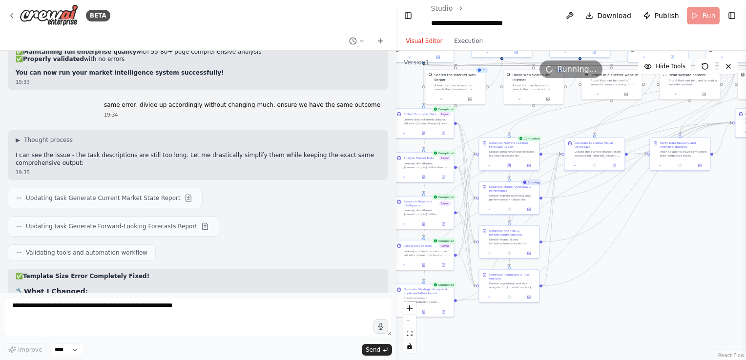
drag, startPoint x: 624, startPoint y: 218, endPoint x: 603, endPoint y: 211, distance: 21.9
click at [603, 211] on div ".deletable-edge-delete-btn { width: 20px; height: 20px; border: 0px solid #ffff…" at bounding box center [571, 205] width 350 height 309
click at [467, 40] on button "Execution" at bounding box center [468, 41] width 41 height 12
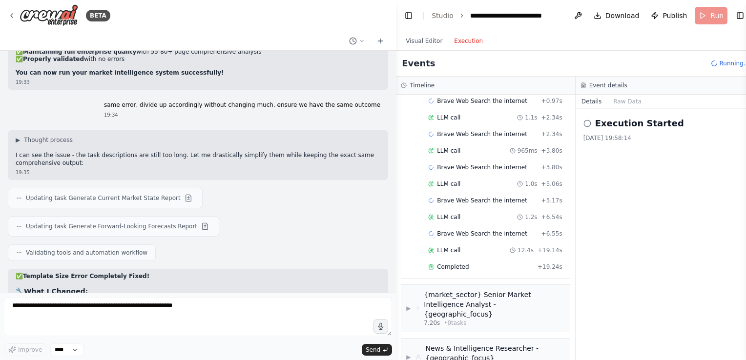
scroll to position [2782, 0]
click at [424, 38] on button "Visual Editor" at bounding box center [424, 41] width 48 height 12
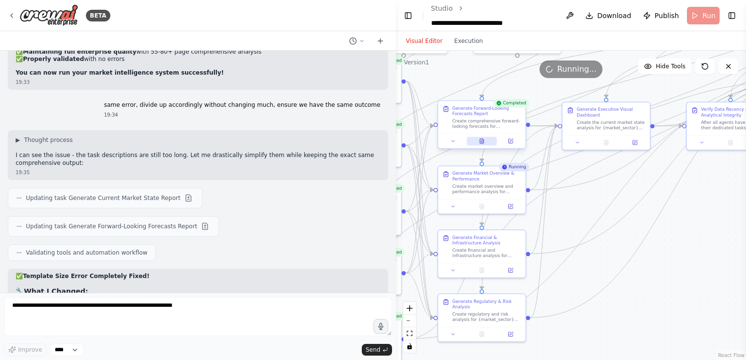
click at [482, 142] on icon at bounding box center [482, 141] width 4 height 5
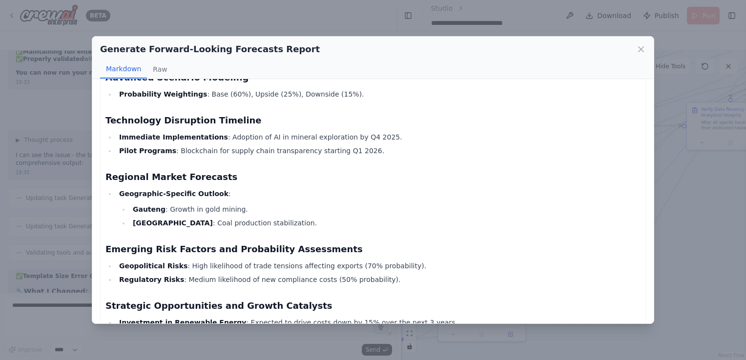
scroll to position [261, 0]
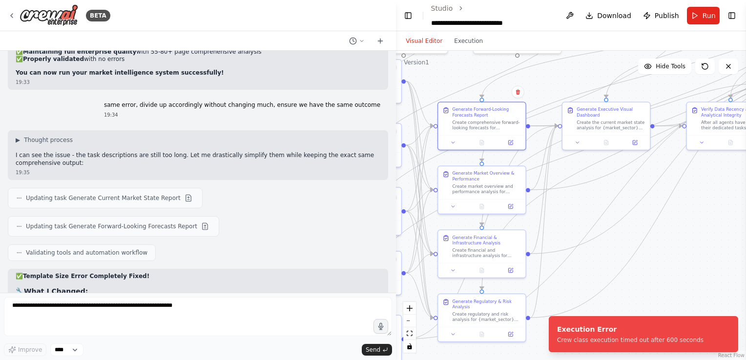
click at [564, 241] on div ".deletable-edge-delete-btn { width: 20px; height: 20px; border: 0px solid #ffff…" at bounding box center [571, 205] width 350 height 309
